Goal: Entertainment & Leisure: Consume media (video, audio)

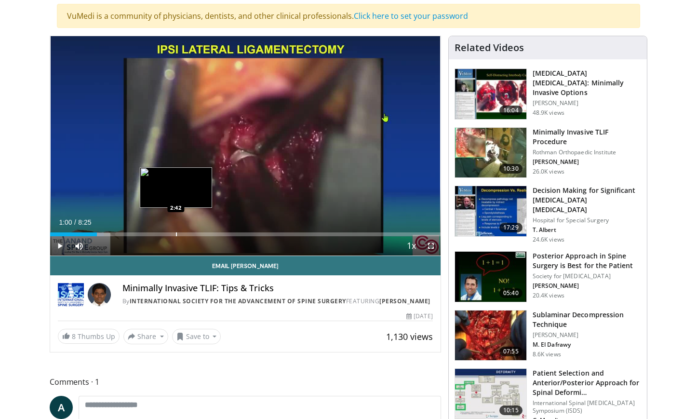
click at [176, 232] on div "Progress Bar" at bounding box center [176, 234] width 1 height 4
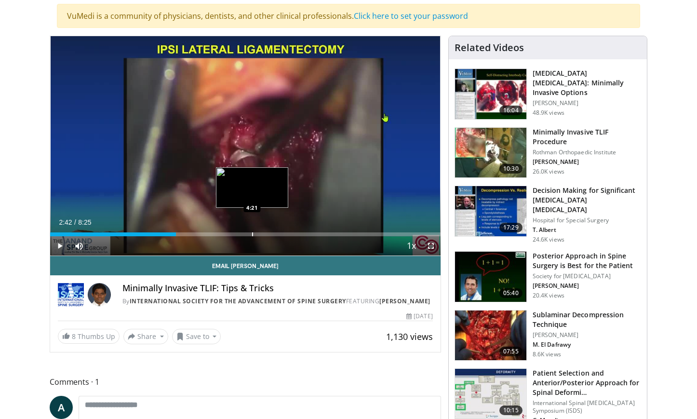
click at [252, 234] on div "Progress Bar" at bounding box center [252, 234] width 1 height 4
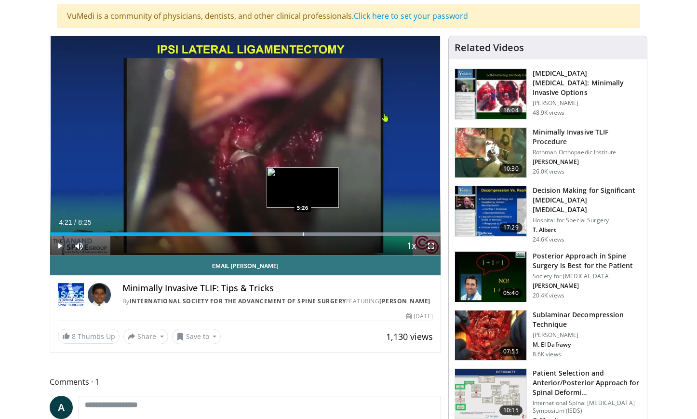
click at [303, 232] on div "Progress Bar" at bounding box center [303, 234] width 1 height 4
click at [335, 235] on div "Progress Bar" at bounding box center [335, 234] width 1 height 4
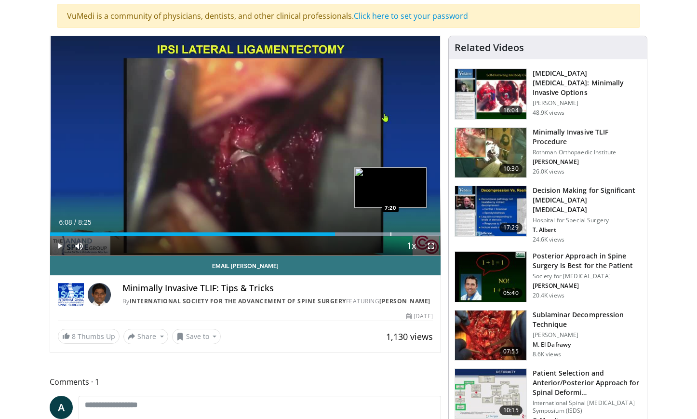
click at [390, 233] on div "Progress Bar" at bounding box center [390, 234] width 1 height 4
click at [407, 234] on div "Progress Bar" at bounding box center [407, 234] width 1 height 4
click at [420, 235] on div "Progress Bar" at bounding box center [420, 234] width 1 height 4
click at [425, 231] on div "Loaded : 99.99% 7:58 8:04" at bounding box center [245, 231] width 390 height 9
click at [421, 231] on div "Loaded : 99.99% 8:04 8:01" at bounding box center [245, 231] width 390 height 9
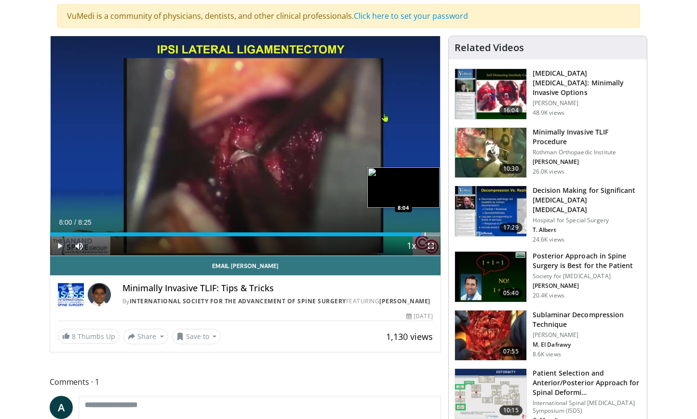
click at [425, 233] on div "Progress Bar" at bounding box center [425, 234] width 1 height 4
click at [428, 232] on div "Progress Bar" at bounding box center [428, 234] width 1 height 4
click at [431, 233] on div "Progress Bar" at bounding box center [431, 234] width 1 height 4
click at [434, 233] on div "Progress Bar" at bounding box center [434, 234] width 1 height 4
click at [438, 233] on div "Progress Bar" at bounding box center [437, 234] width 1 height 4
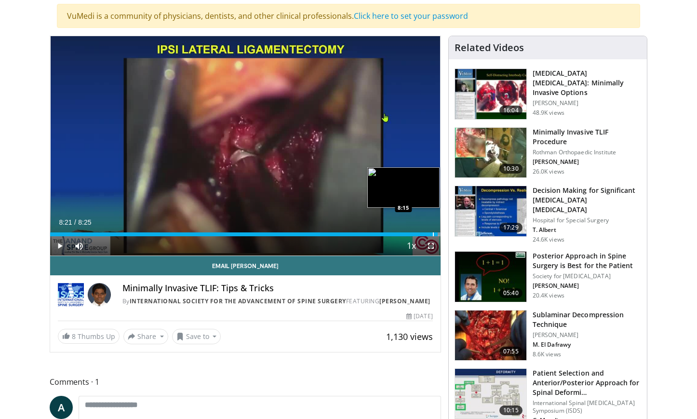
click at [433, 233] on div "Progress Bar" at bounding box center [433, 234] width 1 height 4
click at [431, 234] on div "8:15" at bounding box center [241, 234] width 383 height 4
click at [435, 232] on div "Progress Bar" at bounding box center [434, 234] width 1 height 4
click at [65, 248] on span "Video Player" at bounding box center [59, 245] width 19 height 19
click at [417, 234] on div "Progress Bar" at bounding box center [417, 234] width 1 height 4
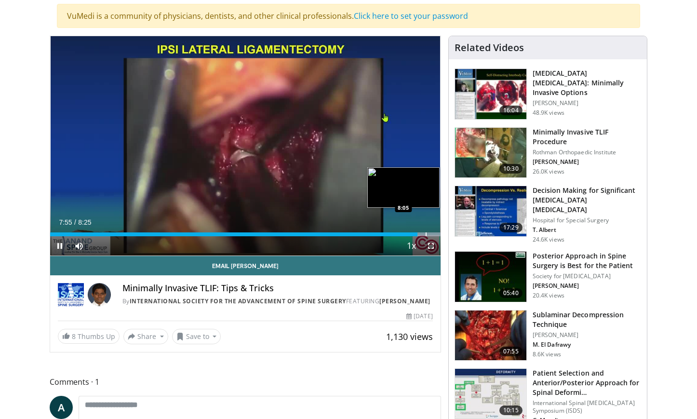
click at [426, 234] on div "Progress Bar" at bounding box center [426, 234] width 1 height 4
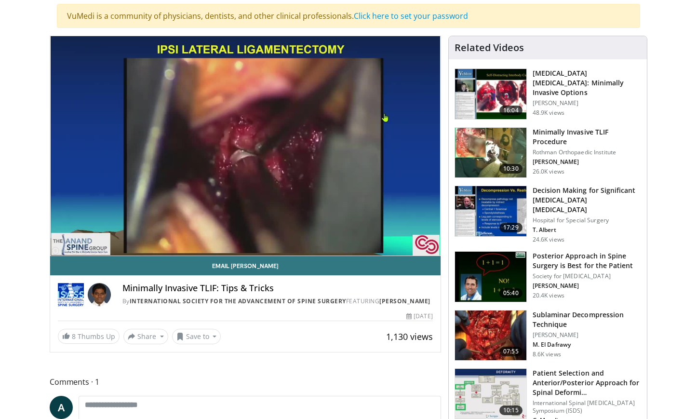
click at [432, 235] on div "10 seconds Tap to unmute" at bounding box center [245, 145] width 390 height 219
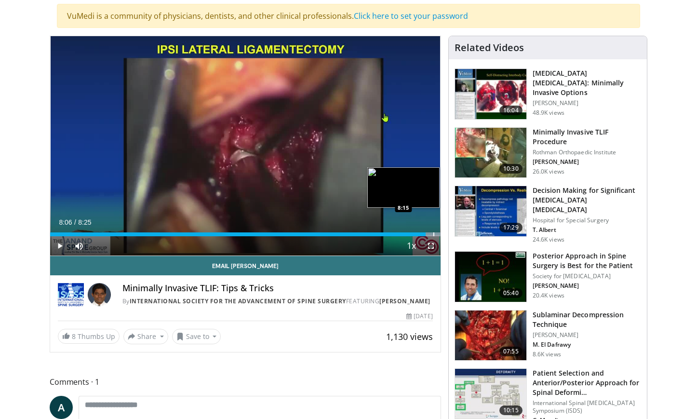
click at [433, 233] on div "Progress Bar" at bounding box center [433, 234] width 1 height 4
click at [429, 233] on div "Progress Bar" at bounding box center [429, 234] width 1 height 4
click at [431, 233] on div "Progress Bar" at bounding box center [431, 234] width 1 height 4
click at [433, 233] on div "Progress Bar" at bounding box center [433, 234] width 1 height 4
click at [55, 246] on span "Video Player" at bounding box center [59, 245] width 19 height 19
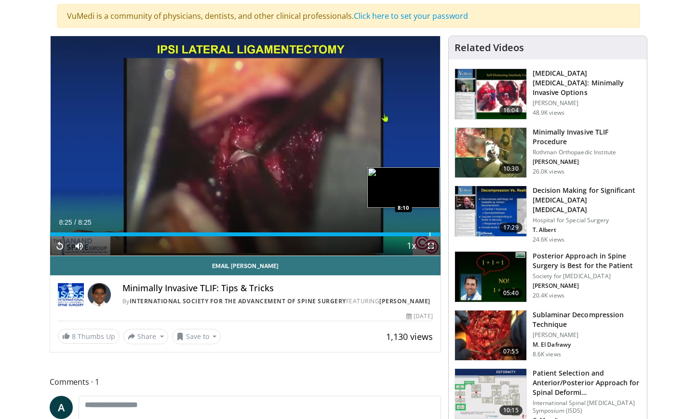
click at [432, 233] on div "8:25" at bounding box center [245, 234] width 390 height 4
click at [430, 233] on div "Progress Bar" at bounding box center [430, 234] width 1 height 4
click at [433, 233] on div "Progress Bar" at bounding box center [433, 234] width 1 height 4
click at [59, 247] on span "Video Player" at bounding box center [59, 245] width 19 height 19
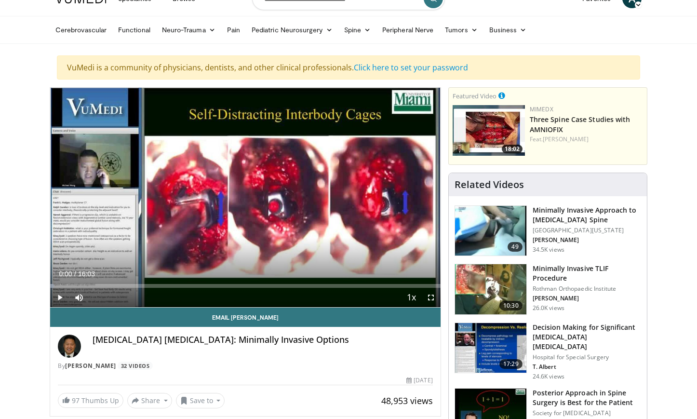
scroll to position [17, 0]
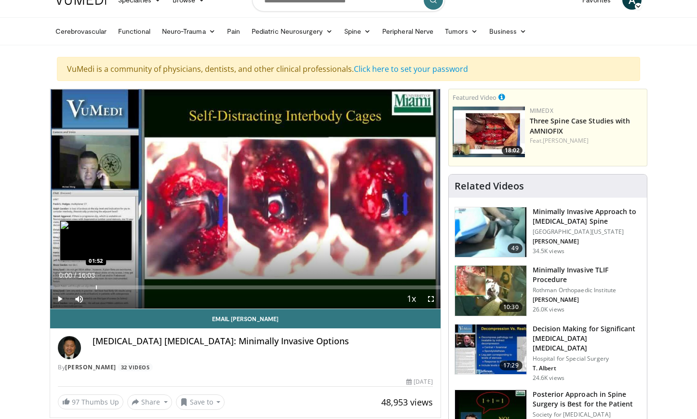
click at [96, 288] on div "Progress Bar" at bounding box center [96, 287] width 1 height 4
click at [112, 287] on div "Progress Bar" at bounding box center [112, 287] width 1 height 4
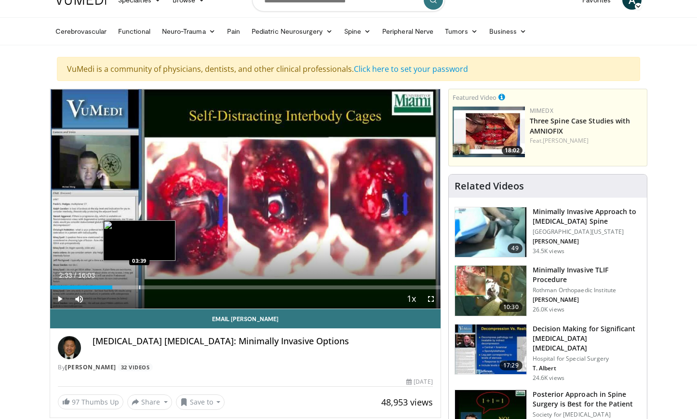
click at [140, 287] on div "Progress Bar" at bounding box center [139, 287] width 1 height 4
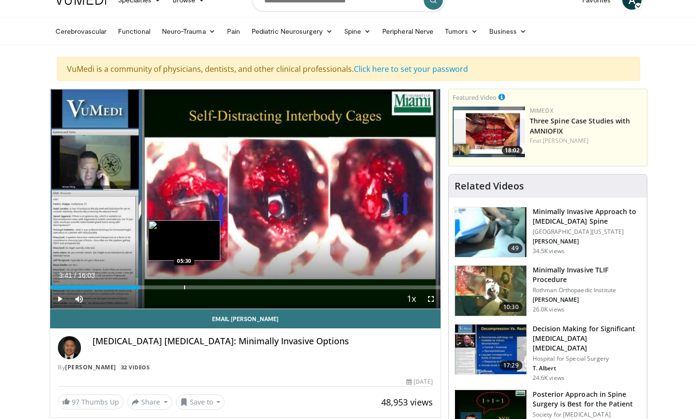
click at [184, 288] on div "Progress Bar" at bounding box center [184, 287] width 1 height 4
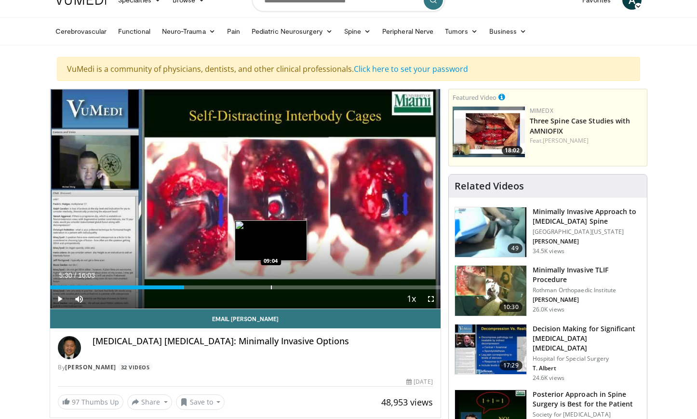
click at [271, 288] on div "Progress Bar" at bounding box center [271, 287] width 1 height 4
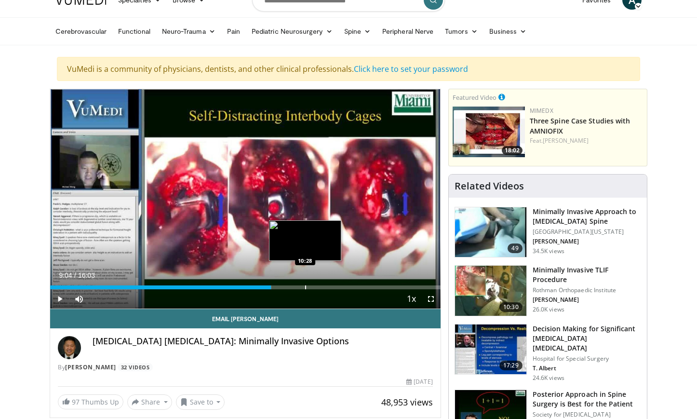
click at [306, 285] on div "Progress Bar" at bounding box center [305, 287] width 1 height 4
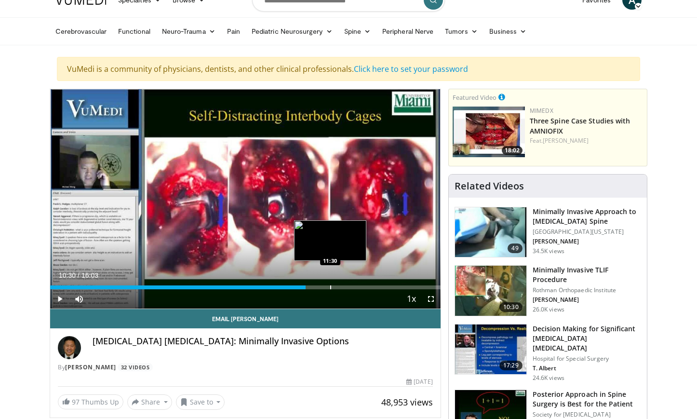
click at [330, 287] on div "Progress Bar" at bounding box center [330, 287] width 1 height 4
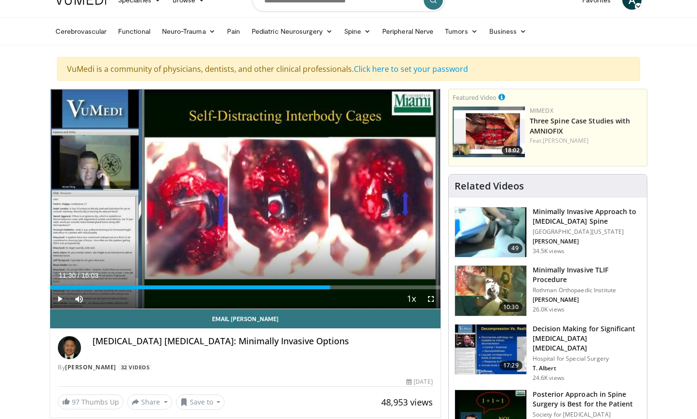
click at [361, 289] on div "Current Time 11:30 / Duration 16:03 Play Skip Backward Skip Forward Mute Loaded…" at bounding box center [245, 298] width 390 height 19
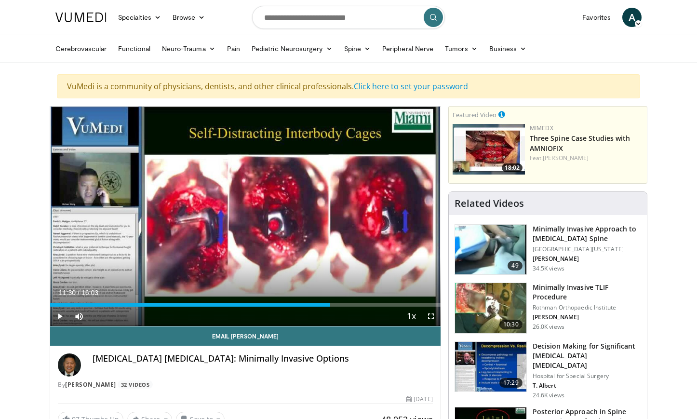
scroll to position [0, 0]
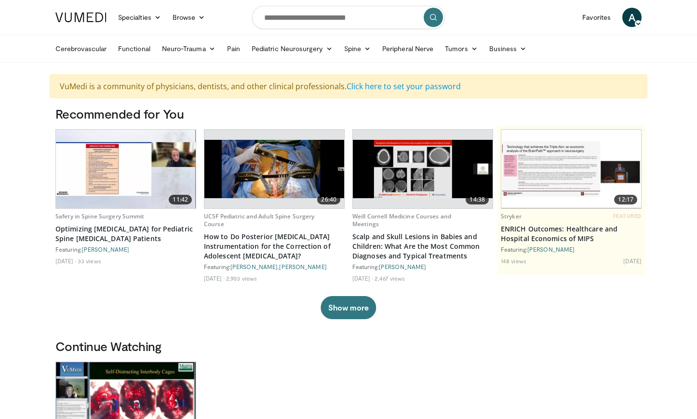
click at [640, 21] on icon at bounding box center [638, 23] width 7 height 7
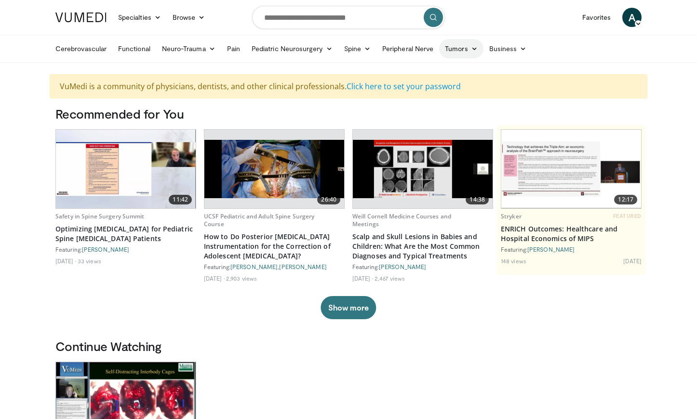
click at [474, 51] on icon at bounding box center [474, 48] width 7 height 7
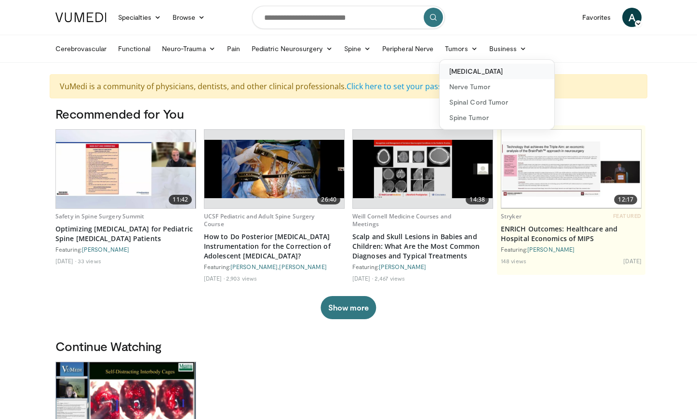
click at [464, 73] on link "[MEDICAL_DATA]" at bounding box center [497, 71] width 115 height 15
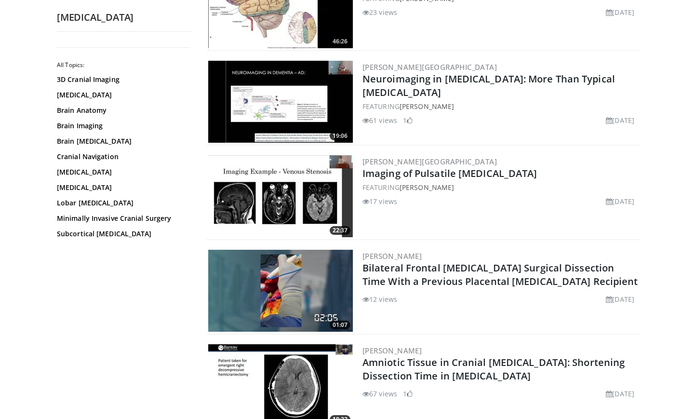
scroll to position [1403, 0]
